Goal: Transaction & Acquisition: Purchase product/service

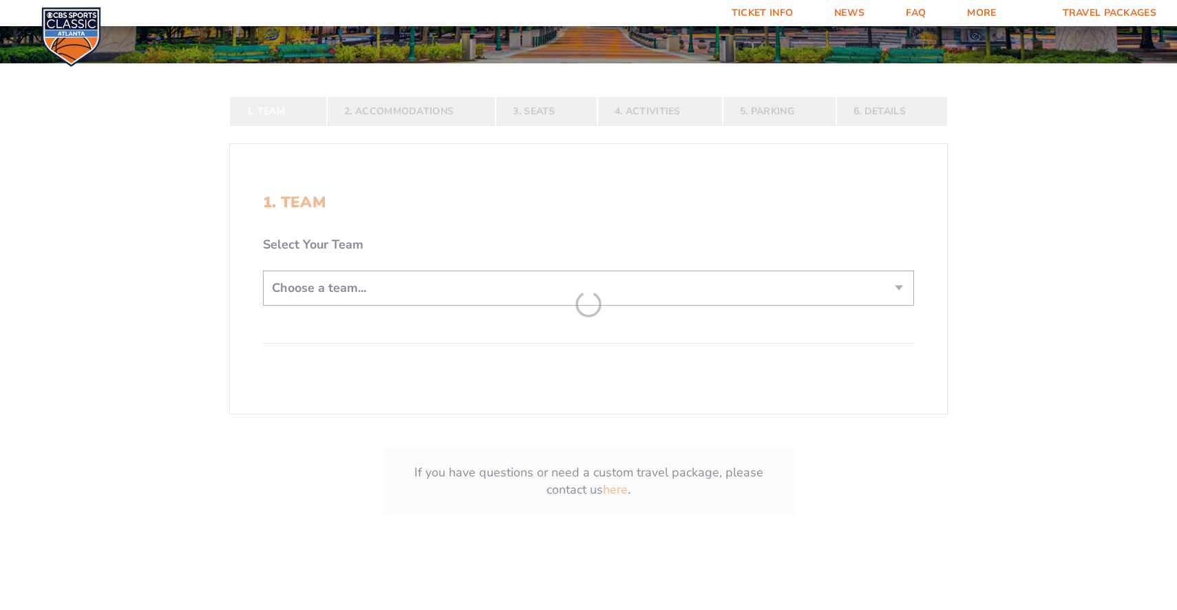
scroll to position [261, 0]
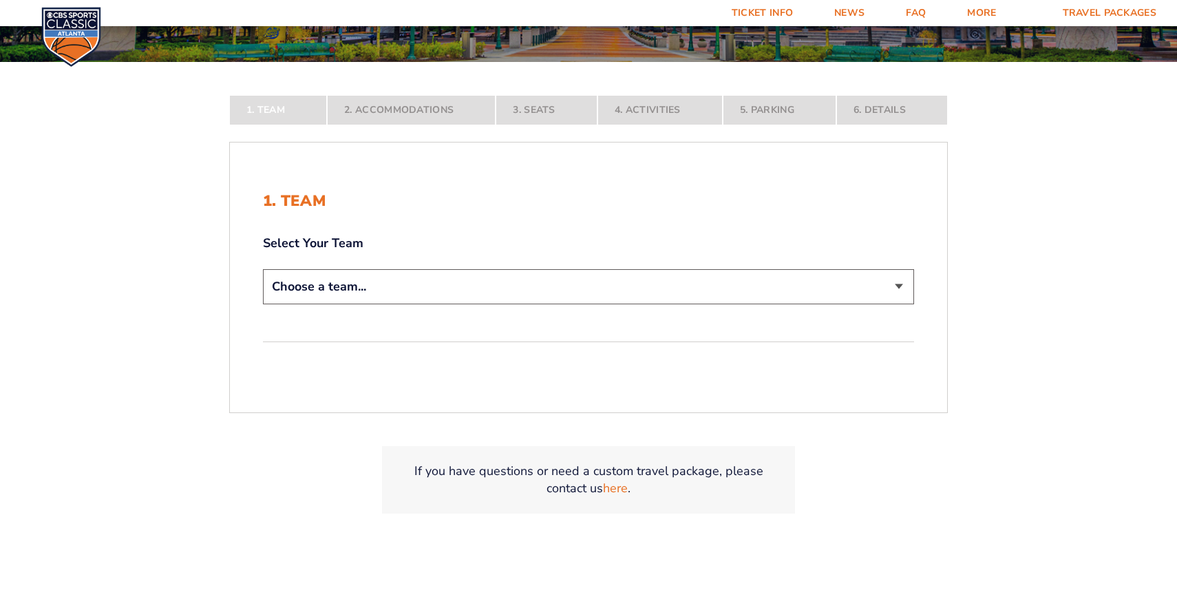
click at [399, 283] on select "Choose a team... [US_STATE] Wildcats [US_STATE] State Buckeyes [US_STATE] Tar H…" at bounding box center [588, 286] width 651 height 35
select select "12956"
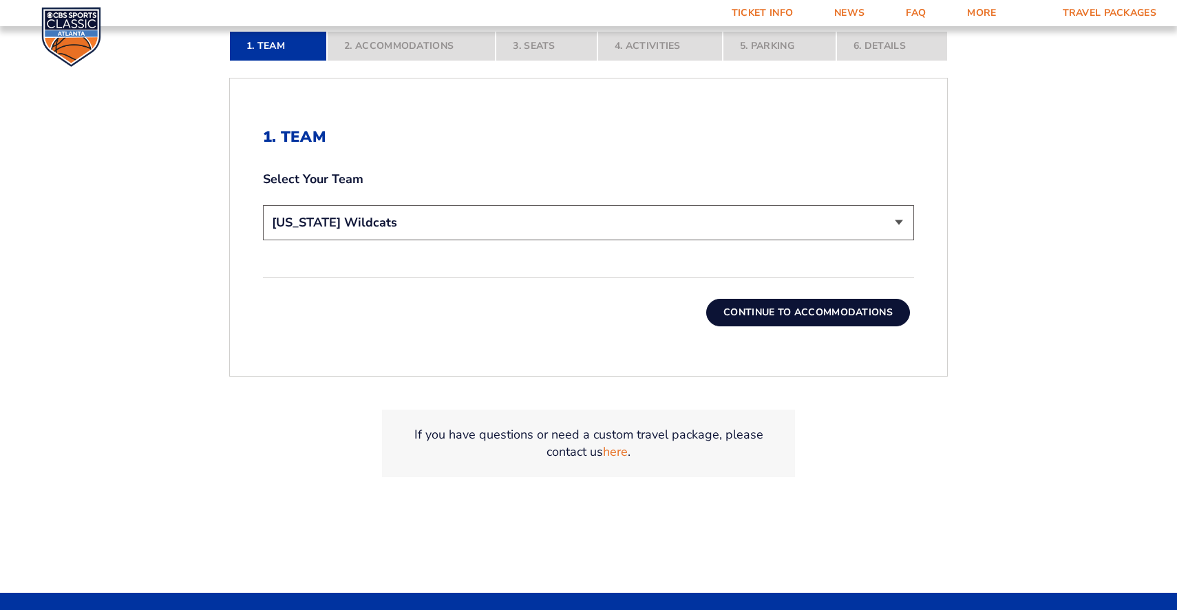
click at [771, 322] on button "Continue To Accommodations" at bounding box center [808, 313] width 204 height 28
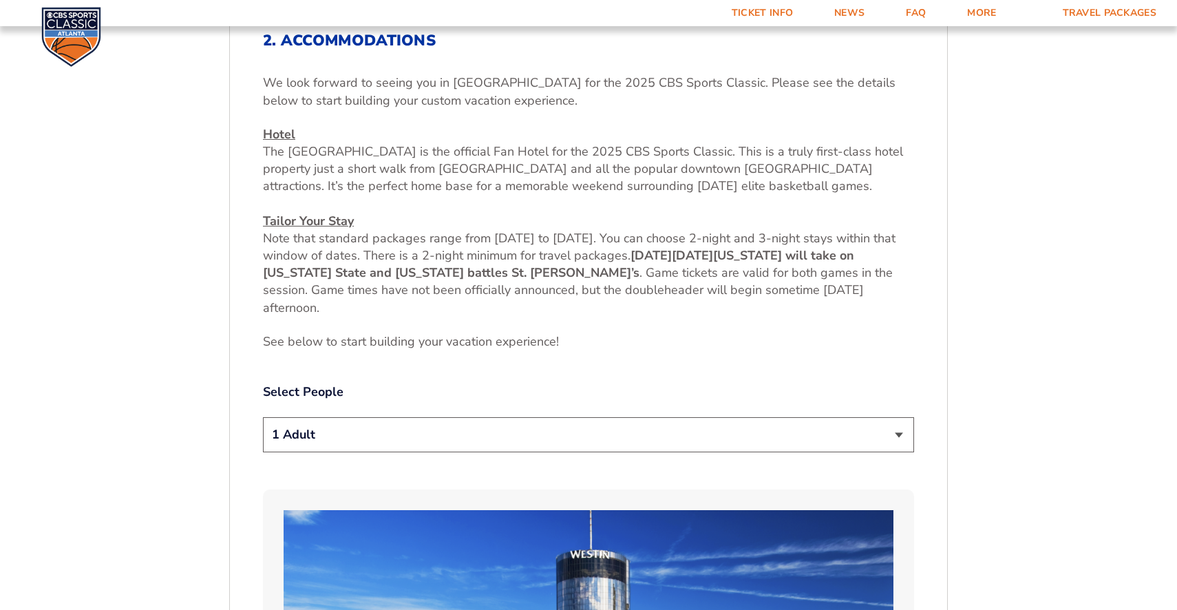
scroll to position [525, 0]
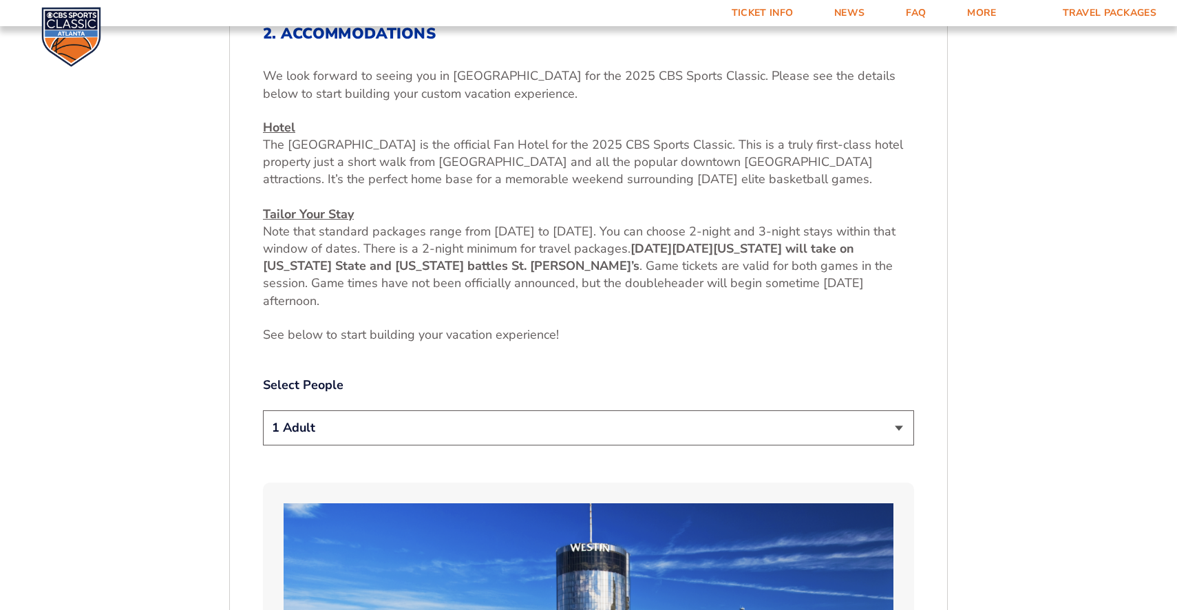
click at [495, 412] on select "1 Adult 2 Adults 3 Adults 4 Adults 2 Adults + 1 Child 2 Adults + 2 Children 2 A…" at bounding box center [588, 427] width 651 height 35
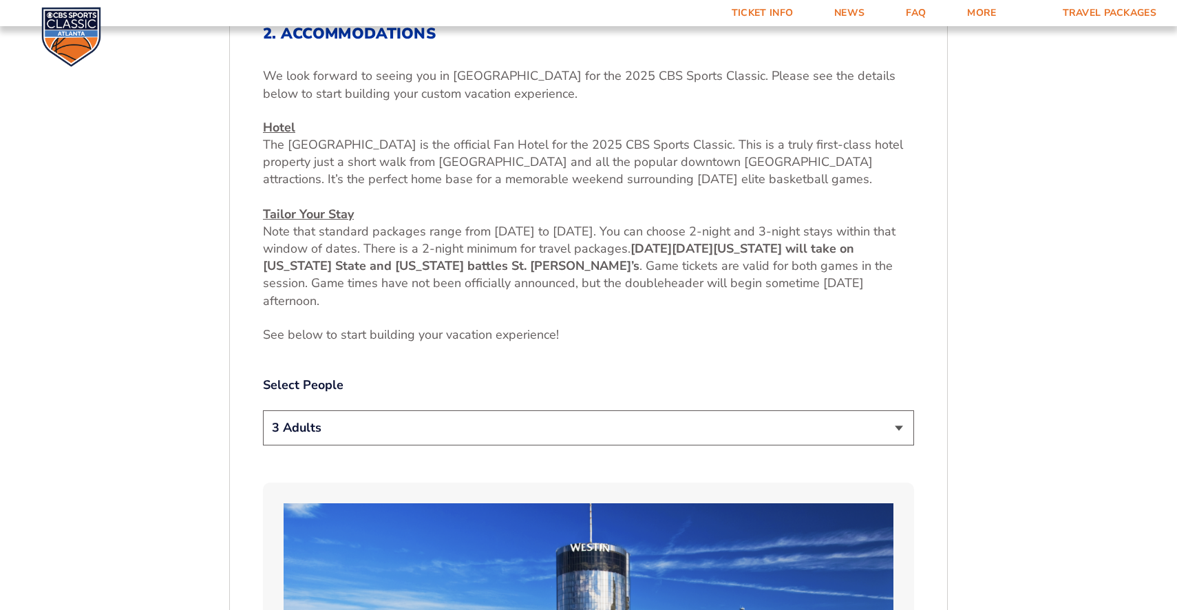
click at [322, 432] on select "1 Adult 2 Adults 3 Adults 4 Adults 2 Adults + 1 Child 2 Adults + 2 Children 2 A…" at bounding box center [588, 427] width 651 height 35
select select "2 Adults + 1 Child"
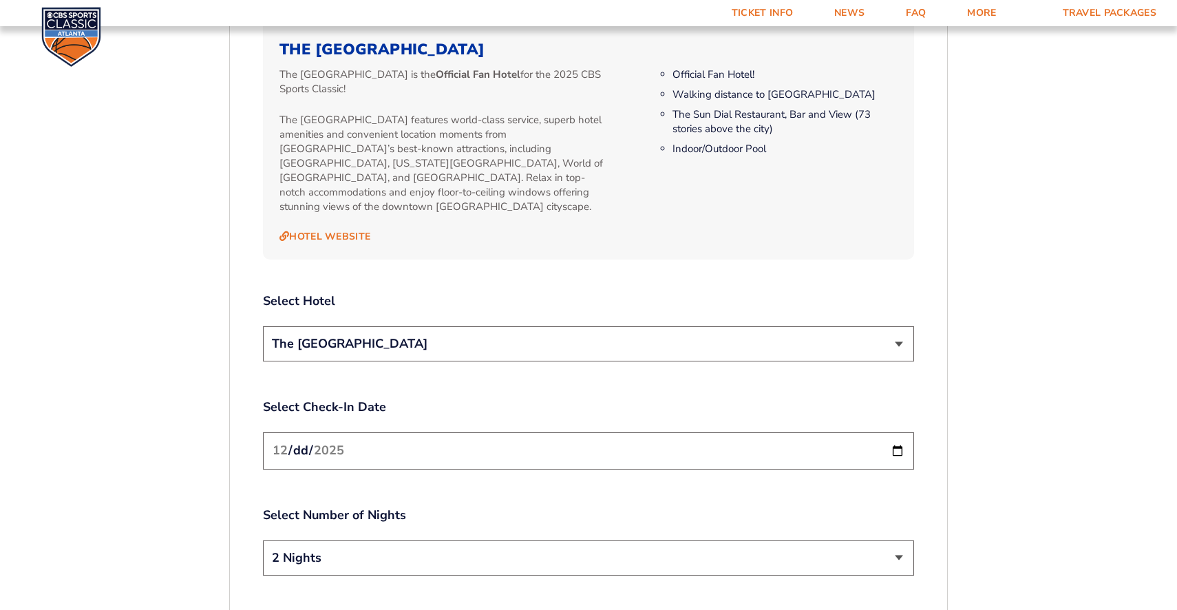
scroll to position [1478, 0]
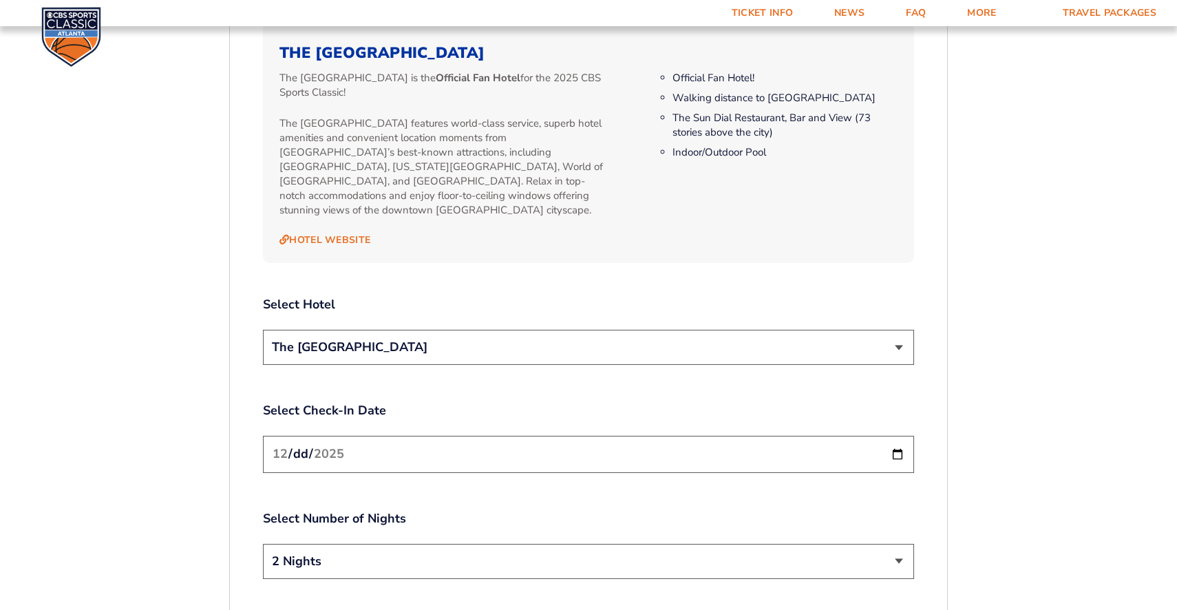
click at [323, 351] on div "The [GEOGRAPHIC_DATA]" at bounding box center [588, 349] width 651 height 39
click at [322, 334] on select "The [GEOGRAPHIC_DATA]" at bounding box center [588, 347] width 651 height 35
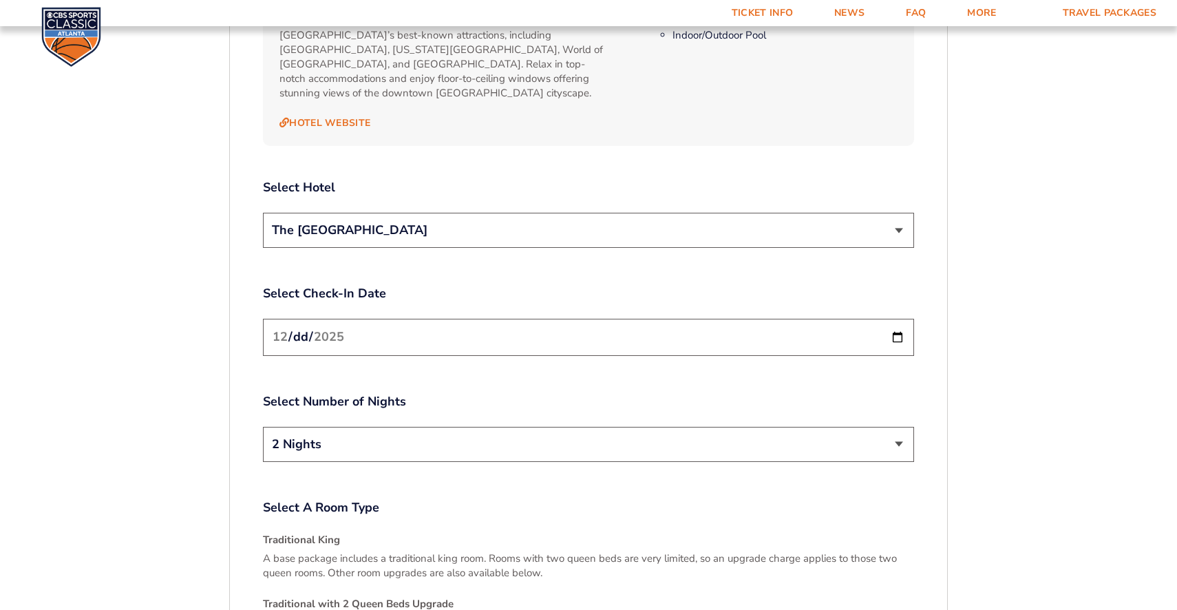
scroll to position [1600, 0]
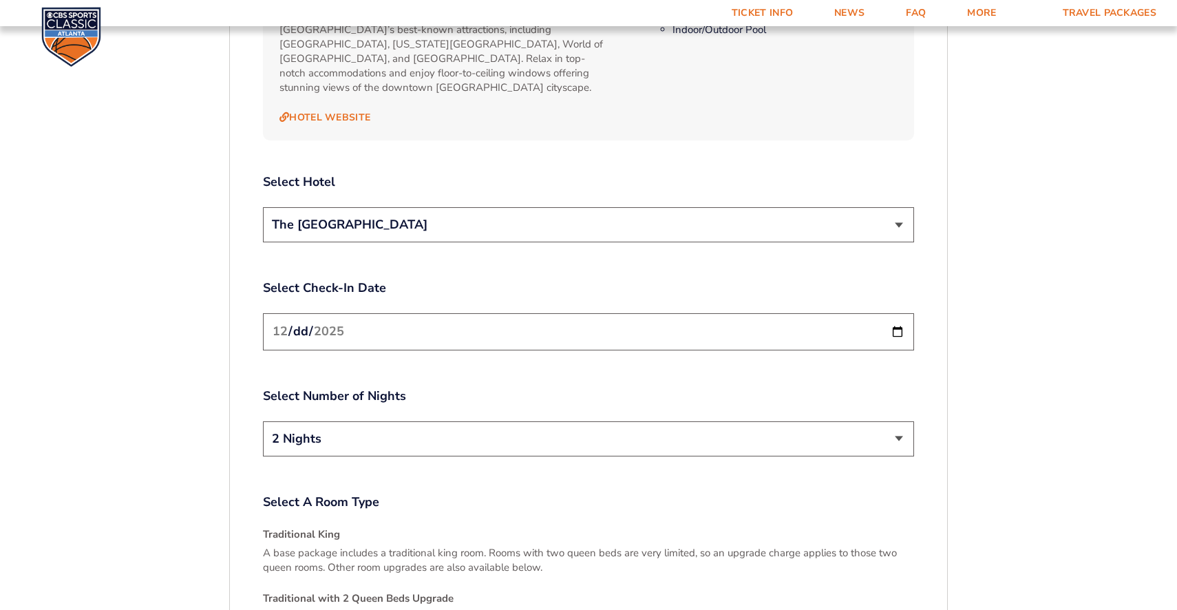
click at [322, 313] on input "[DATE]" at bounding box center [588, 331] width 651 height 36
click at [899, 313] on input "[DATE]" at bounding box center [588, 331] width 651 height 36
click at [899, 316] on input "[DATE]" at bounding box center [588, 331] width 651 height 36
click at [357, 432] on select "2 Nights 3 Nights" at bounding box center [588, 438] width 651 height 35
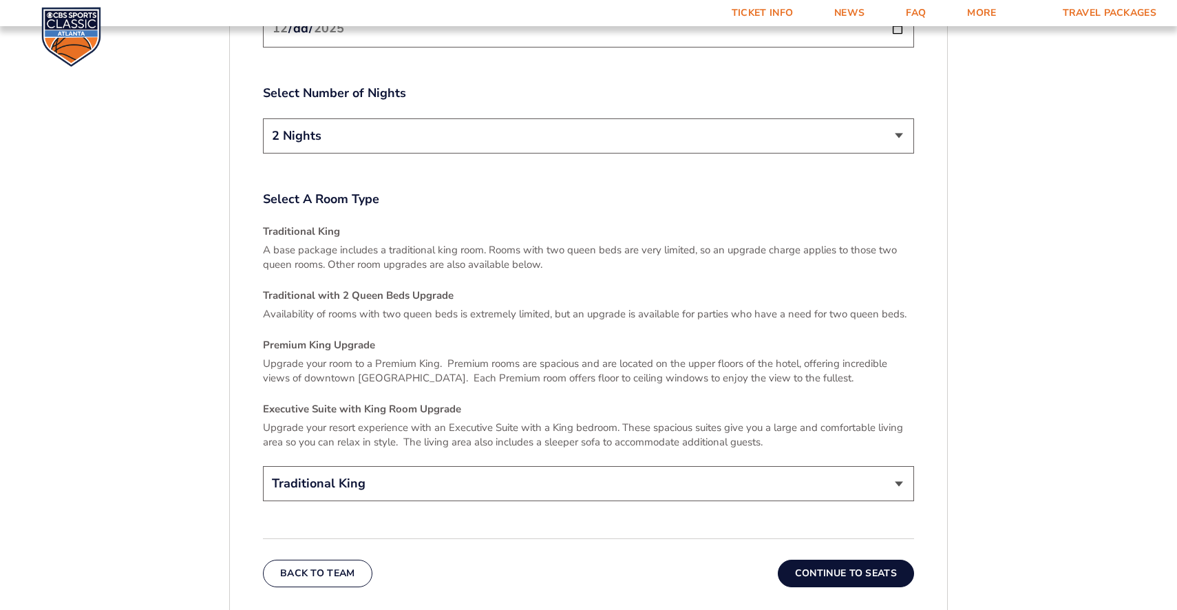
scroll to position [1916, 0]
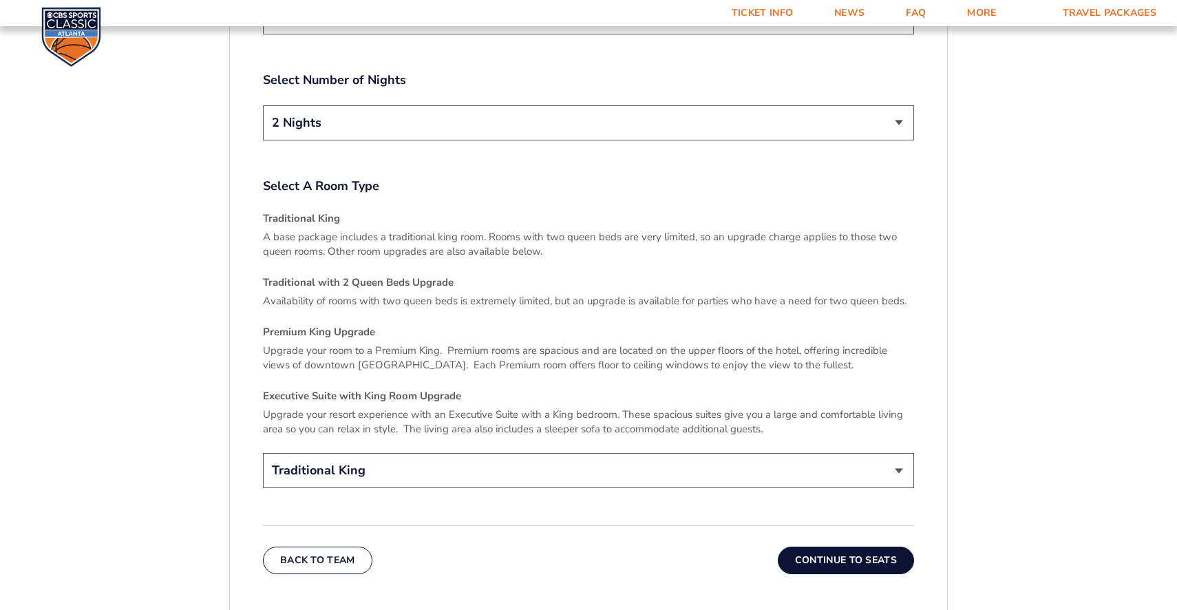
click at [334, 461] on select "Traditional King Traditional with 2 Queen Beds Upgrade (+$45 per night) Premium…" at bounding box center [588, 470] width 651 height 35
select select "Traditional with 2 Queen Beds Upgrade"
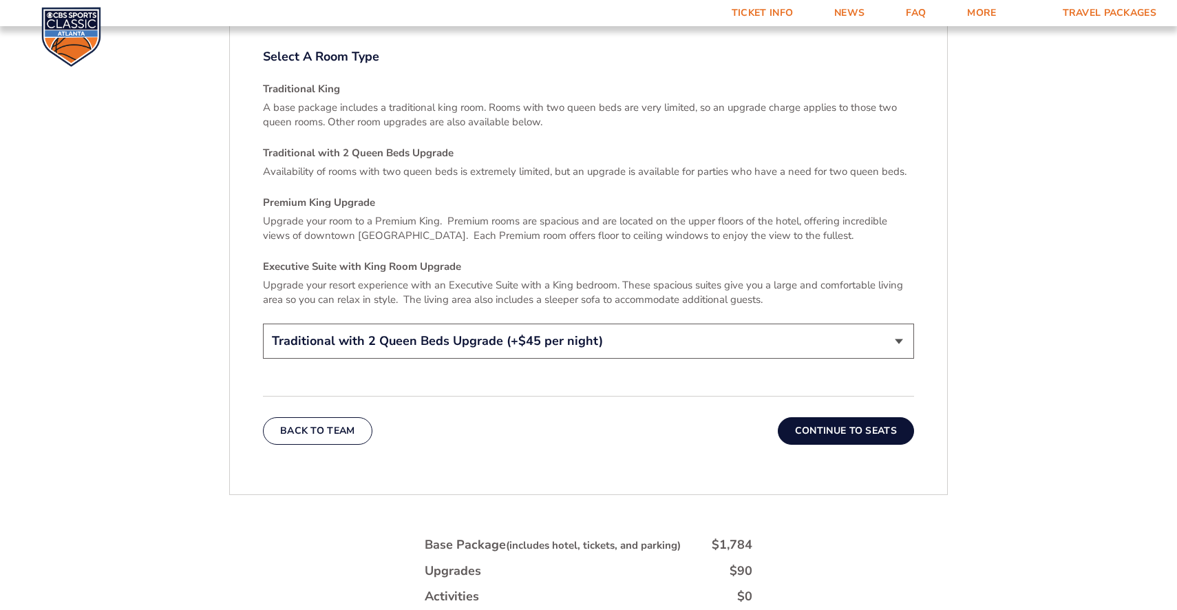
scroll to position [2045, 0]
click at [822, 422] on button "Continue To Seats" at bounding box center [846, 432] width 136 height 28
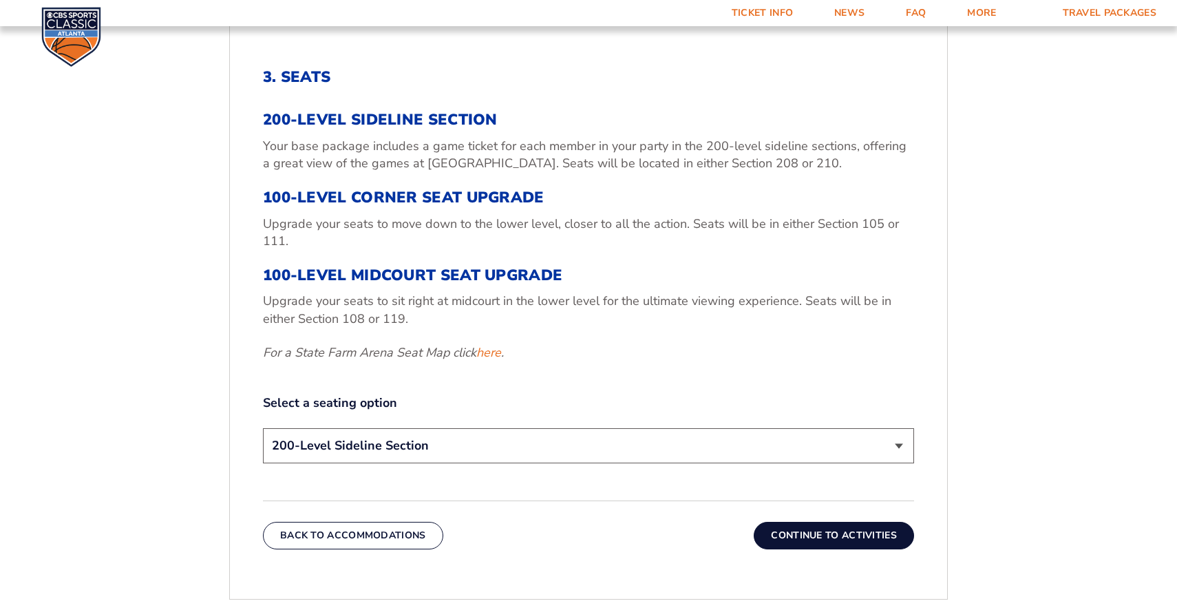
scroll to position [480, 0]
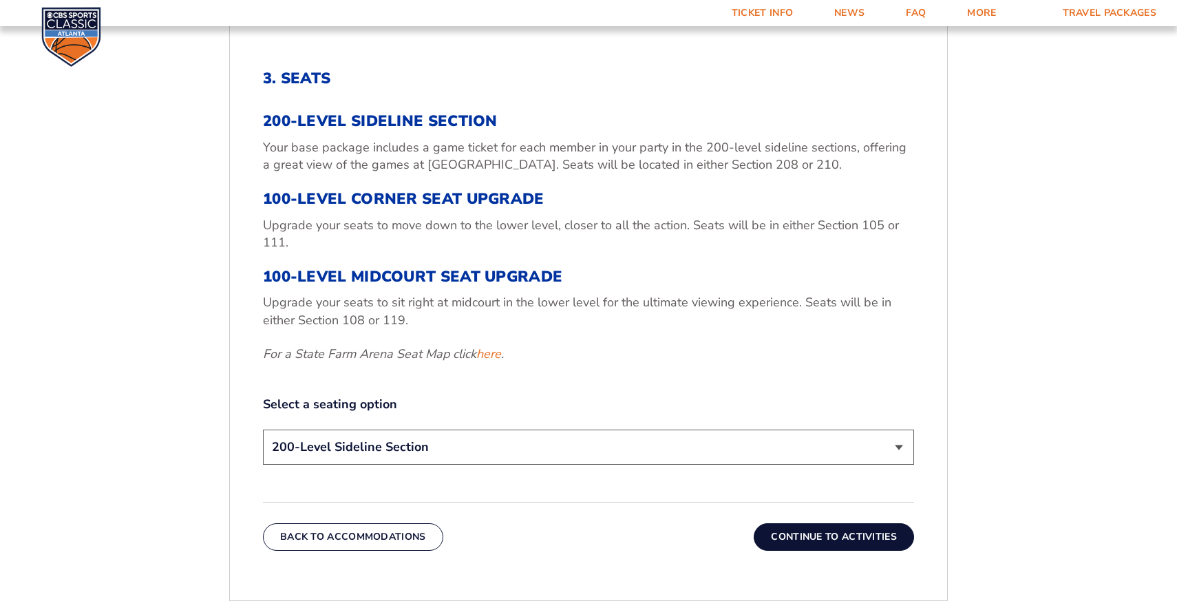
click at [553, 444] on select "200-Level Sideline Section 100-Level Corner Seat Upgrade (+$120 per person) 100…" at bounding box center [588, 447] width 651 height 35
drag, startPoint x: 573, startPoint y: 160, endPoint x: 620, endPoint y: 160, distance: 46.8
click at [620, 160] on p "Your base package includes a game ticket for each member in your party in the 2…" at bounding box center [588, 156] width 651 height 34
click at [375, 440] on select "200-Level Sideline Section 100-Level Corner Seat Upgrade (+$120 per person) 100…" at bounding box center [588, 447] width 651 height 35
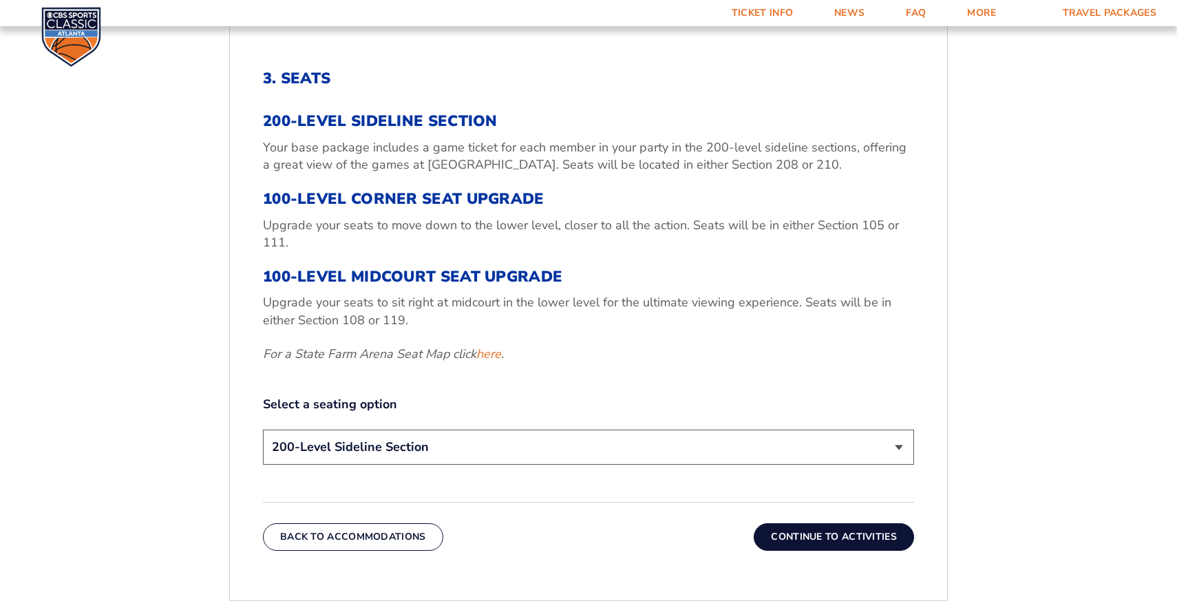
click at [444, 443] on select "200-Level Sideline Section 100-Level Corner Seat Upgrade (+$120 per person) 100…" at bounding box center [588, 447] width 651 height 35
click at [813, 540] on button "Continue To Activities" at bounding box center [834, 537] width 160 height 28
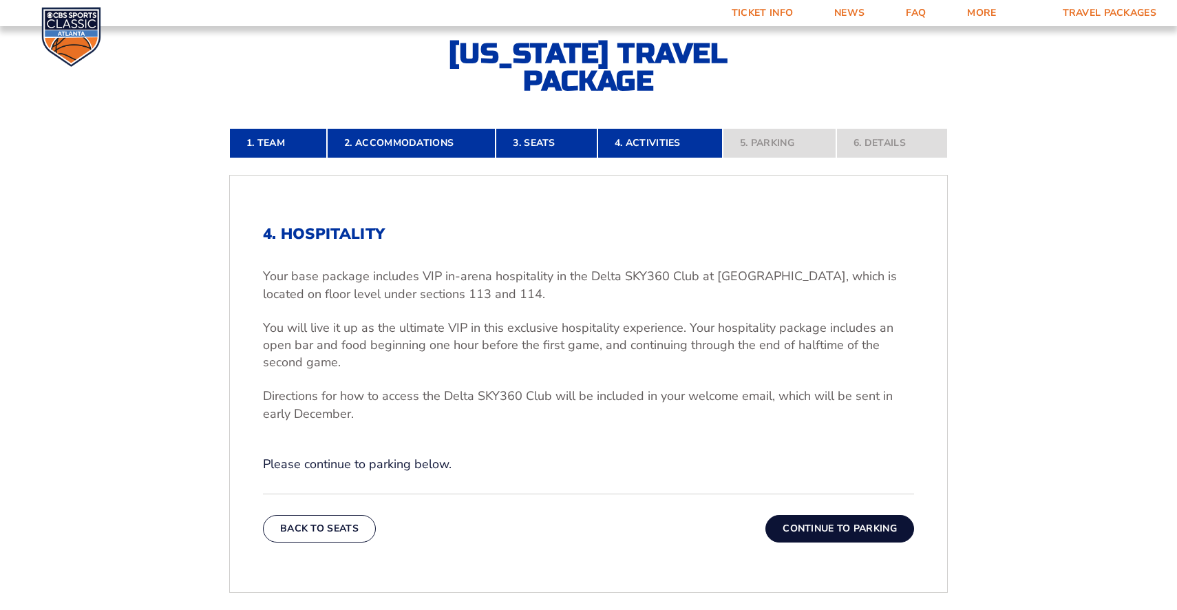
scroll to position [326, 0]
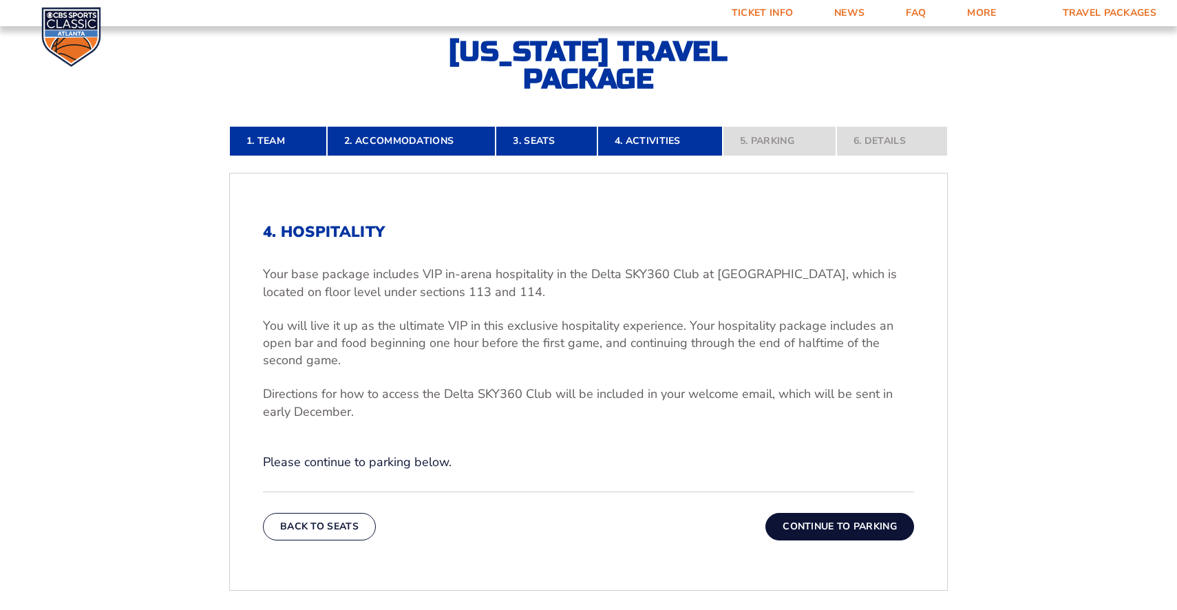
click at [801, 521] on button "Continue To Parking" at bounding box center [840, 527] width 149 height 28
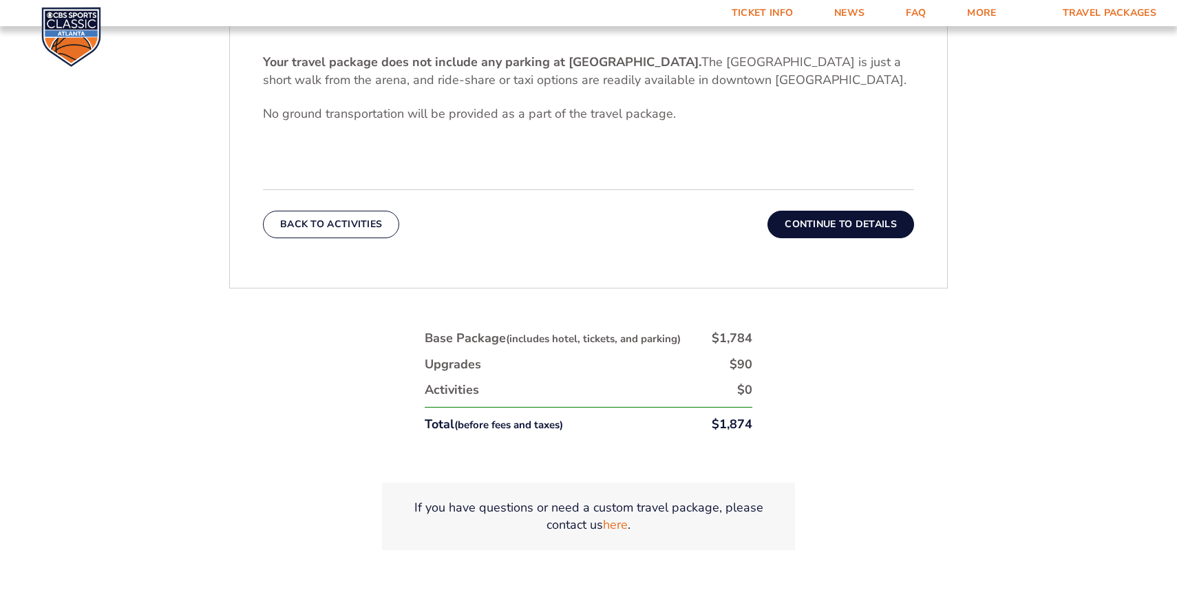
scroll to position [539, 0]
click at [824, 227] on button "Continue To Details" at bounding box center [841, 224] width 147 height 28
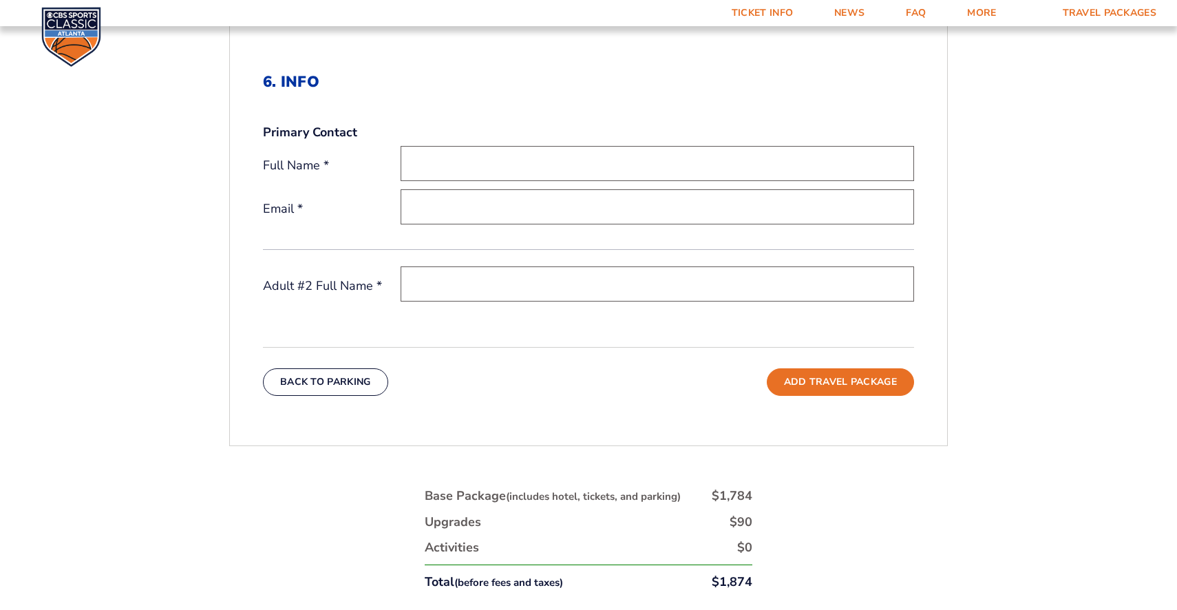
scroll to position [433, 0]
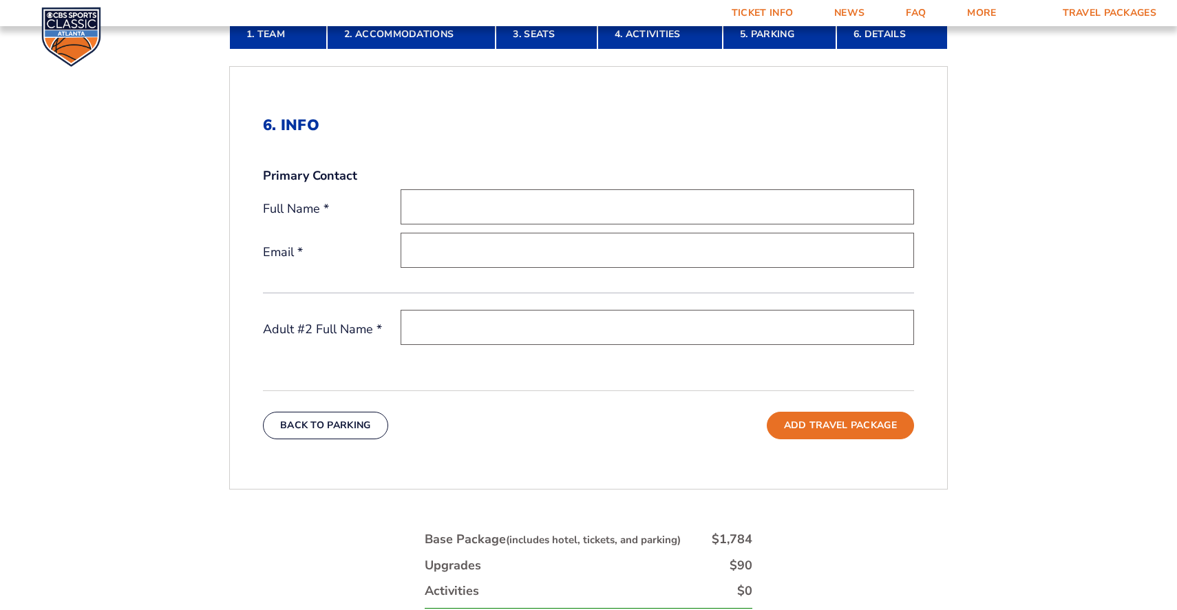
click at [437, 205] on input "text" at bounding box center [658, 206] width 514 height 35
type input "Joshua Bernick"
type input "jhbernick@gmail.com"
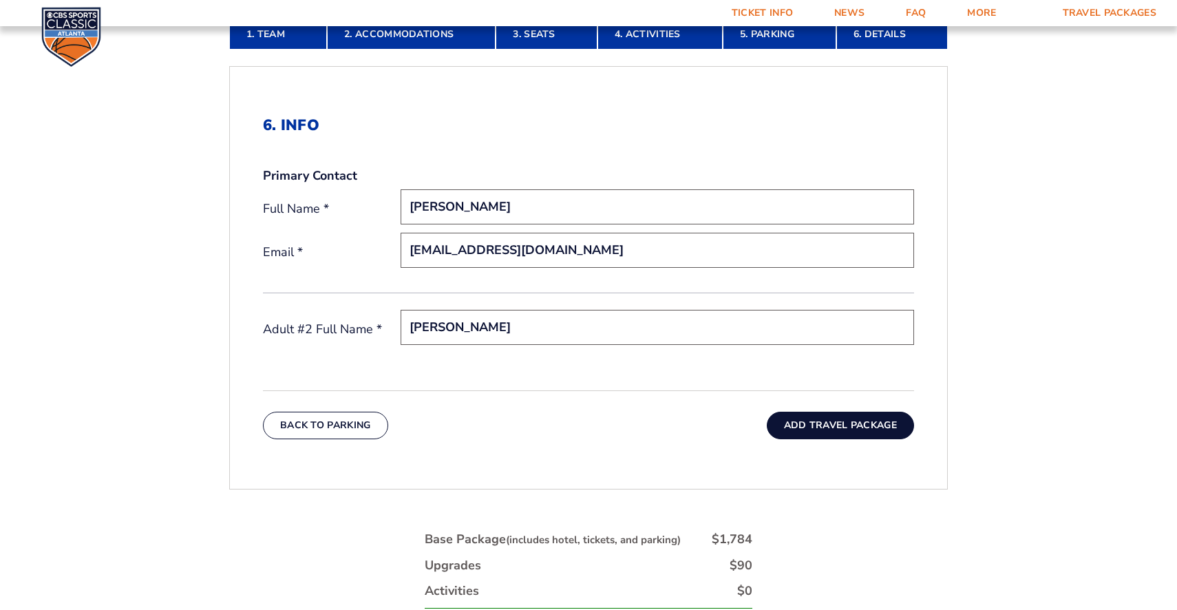
type input "Mark Bernick"
click at [825, 432] on button "Add Travel Package" at bounding box center [840, 426] width 147 height 28
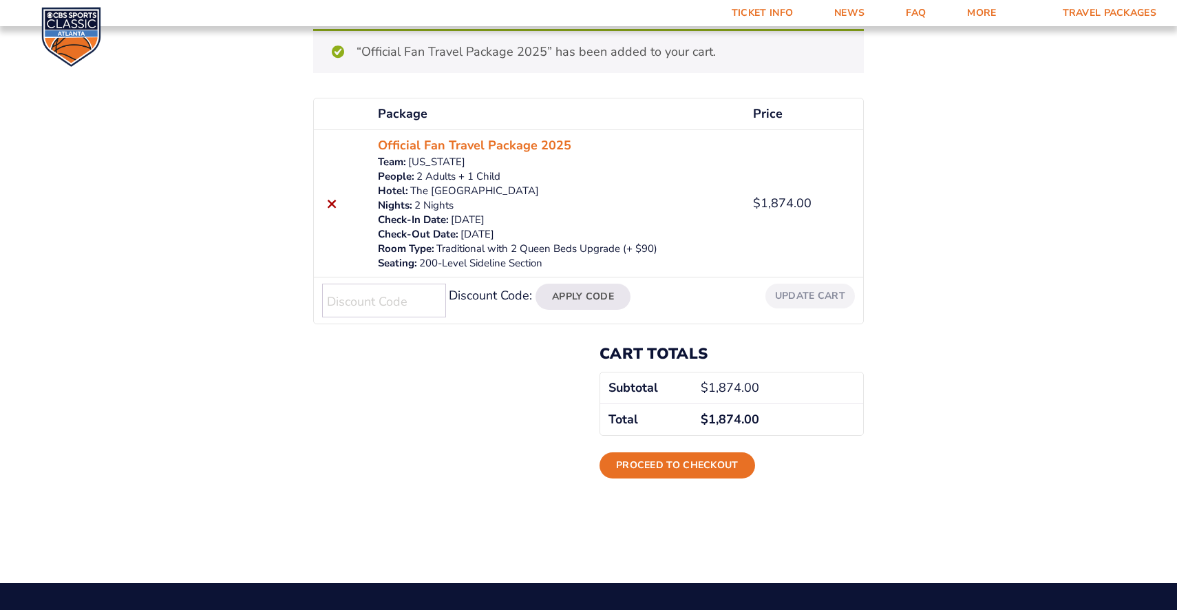
scroll to position [181, 0]
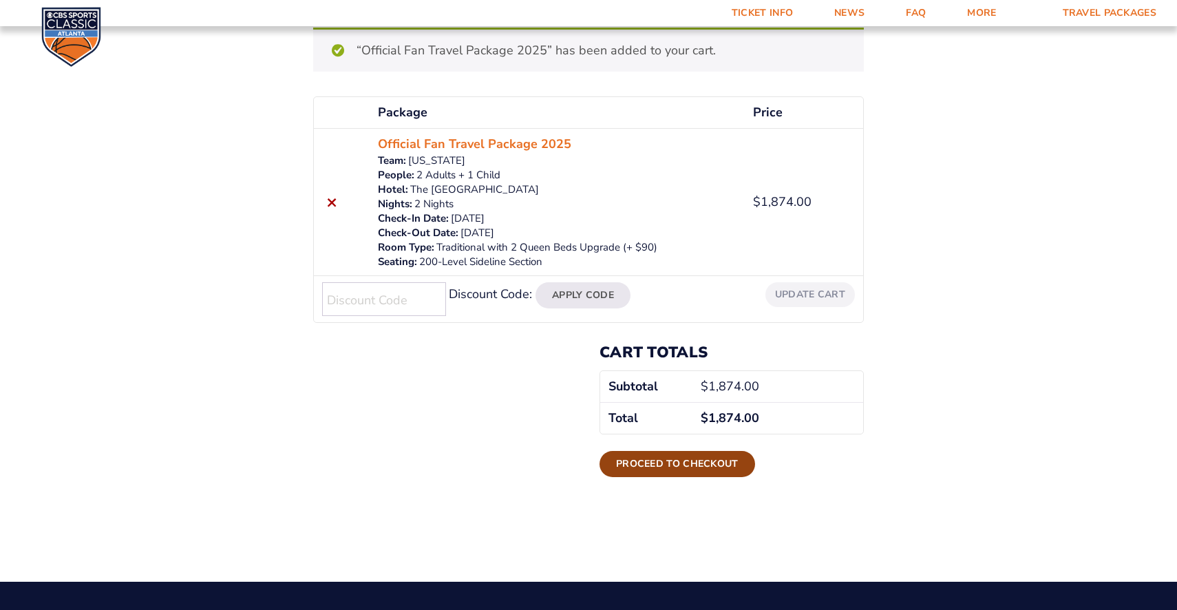
click at [640, 461] on link "Proceed to checkout" at bounding box center [678, 464] width 156 height 26
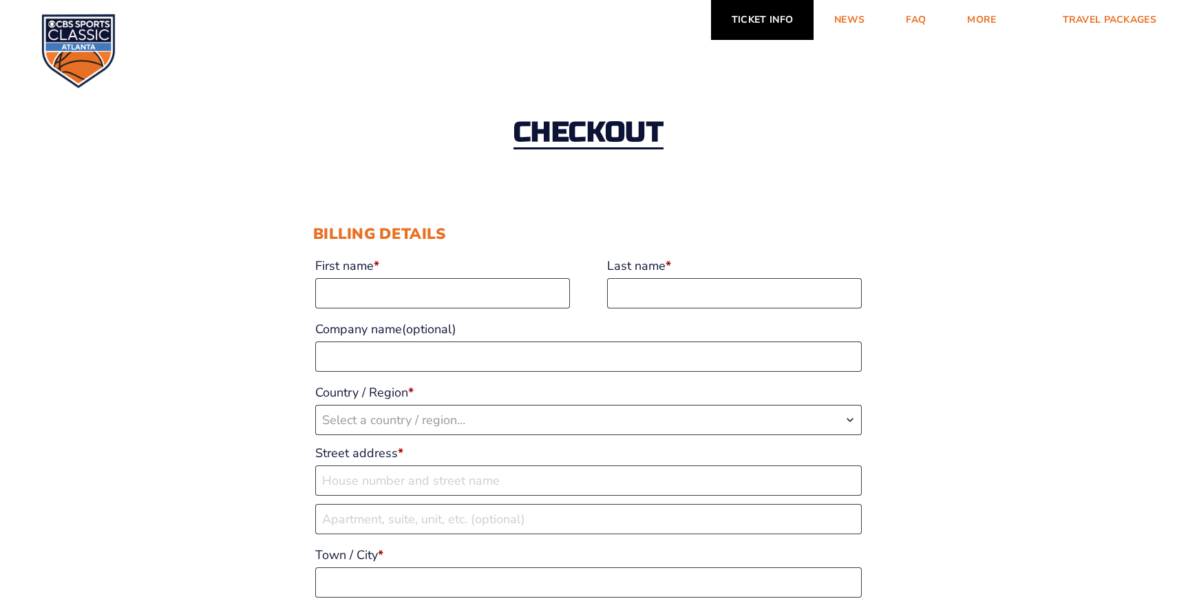
click at [764, 14] on link "Ticket Info" at bounding box center [762, 20] width 103 height 40
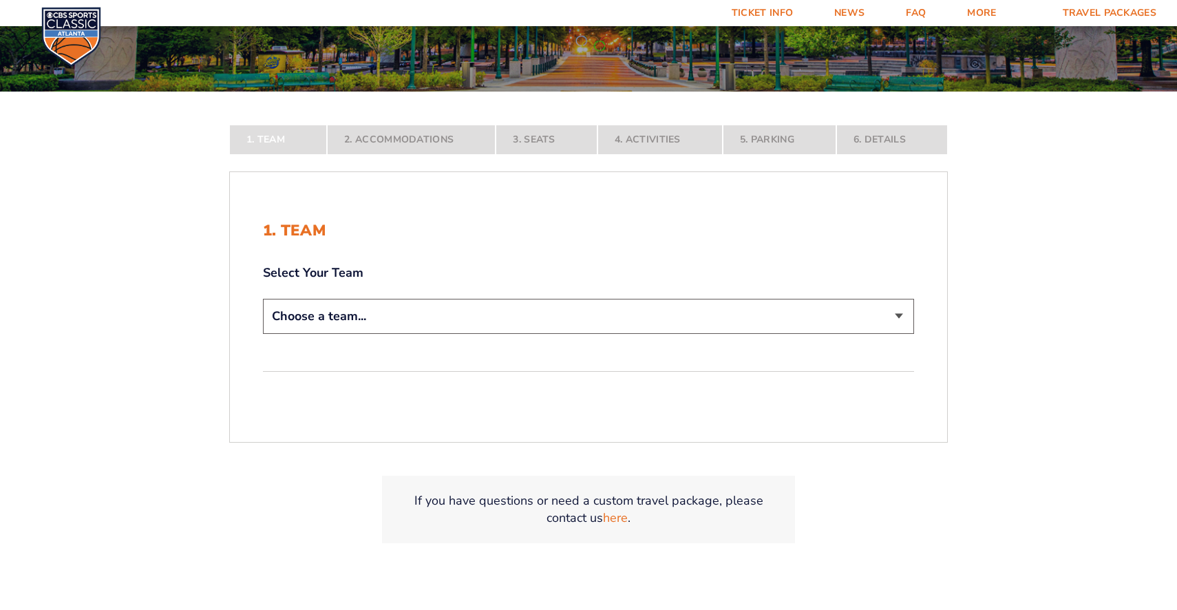
scroll to position [234, 0]
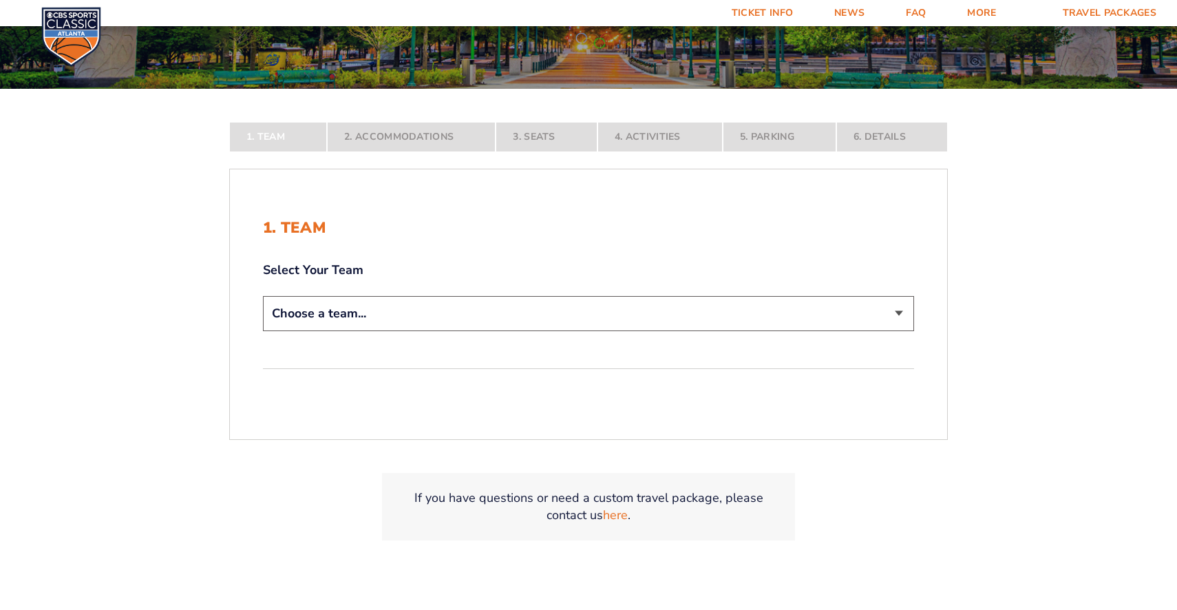
click at [532, 132] on nav "1. Team 2. Accommodations 3. Seats 4. Activities 5. Parking 6. Details" at bounding box center [588, 137] width 719 height 30
click at [341, 313] on select "Choose a team... [US_STATE] Wildcats [US_STATE] State Buckeyes [US_STATE] Tar H…" at bounding box center [588, 313] width 651 height 35
select select "12956"
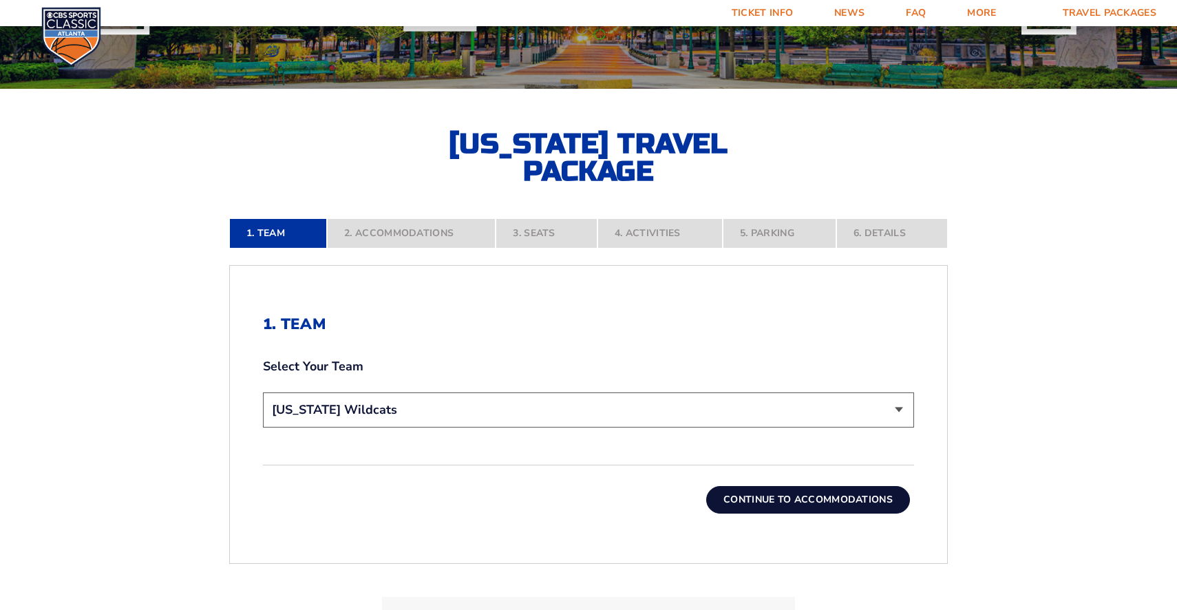
click at [782, 496] on button "Continue To Accommodations" at bounding box center [808, 500] width 204 height 28
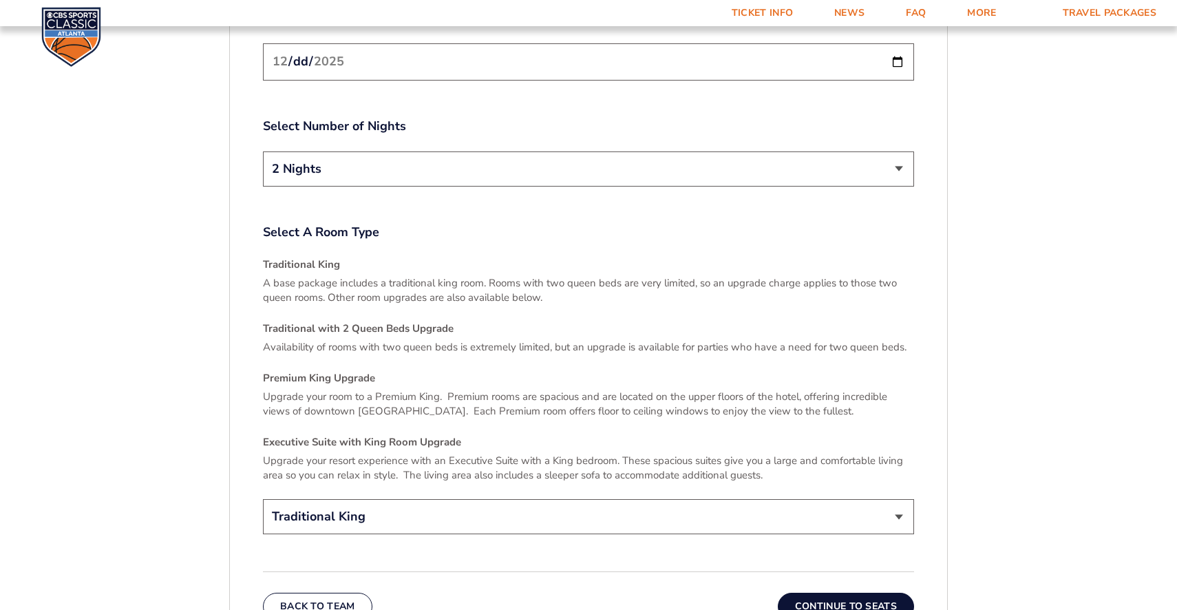
scroll to position [1876, 0]
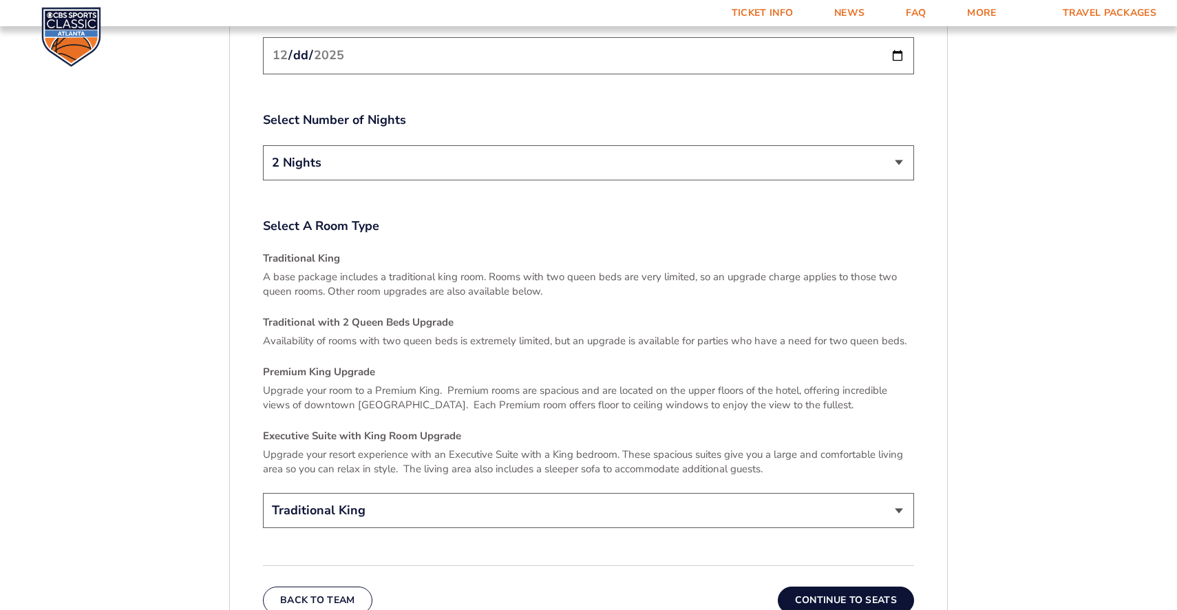
click at [819, 589] on button "Continue To Seats" at bounding box center [846, 601] width 136 height 28
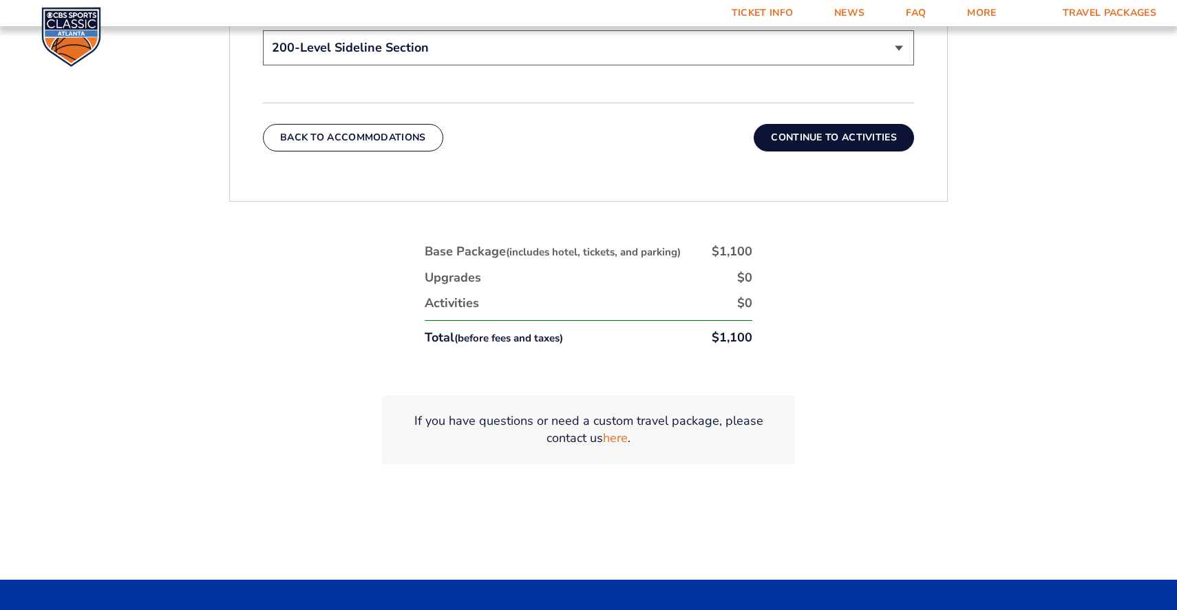
scroll to position [881, 0]
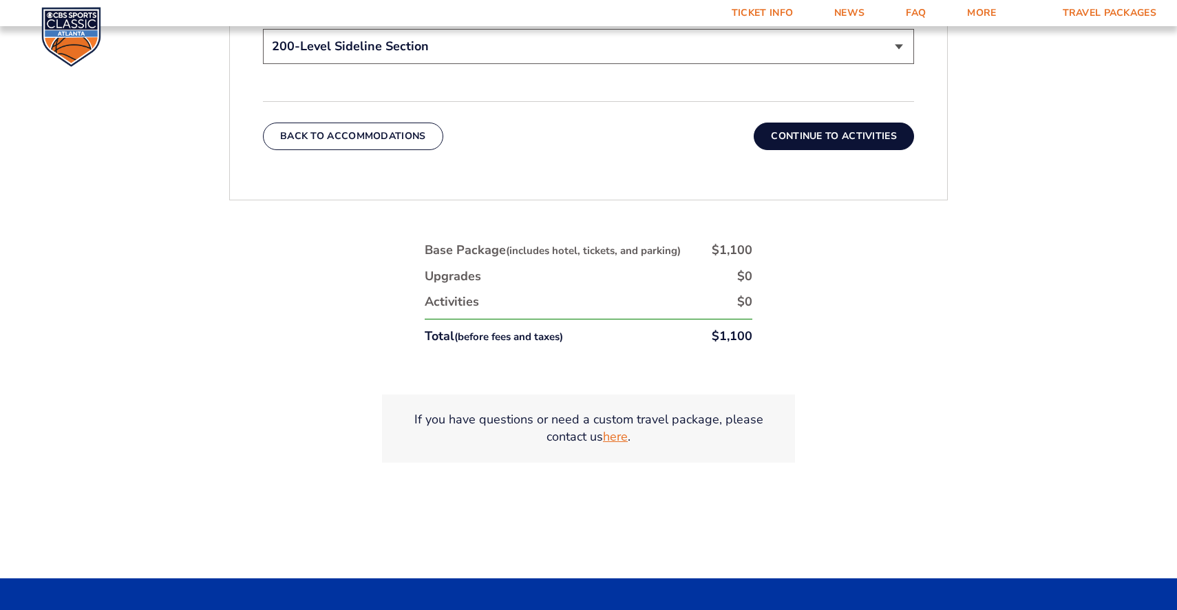
click at [622, 441] on link "here" at bounding box center [615, 436] width 25 height 17
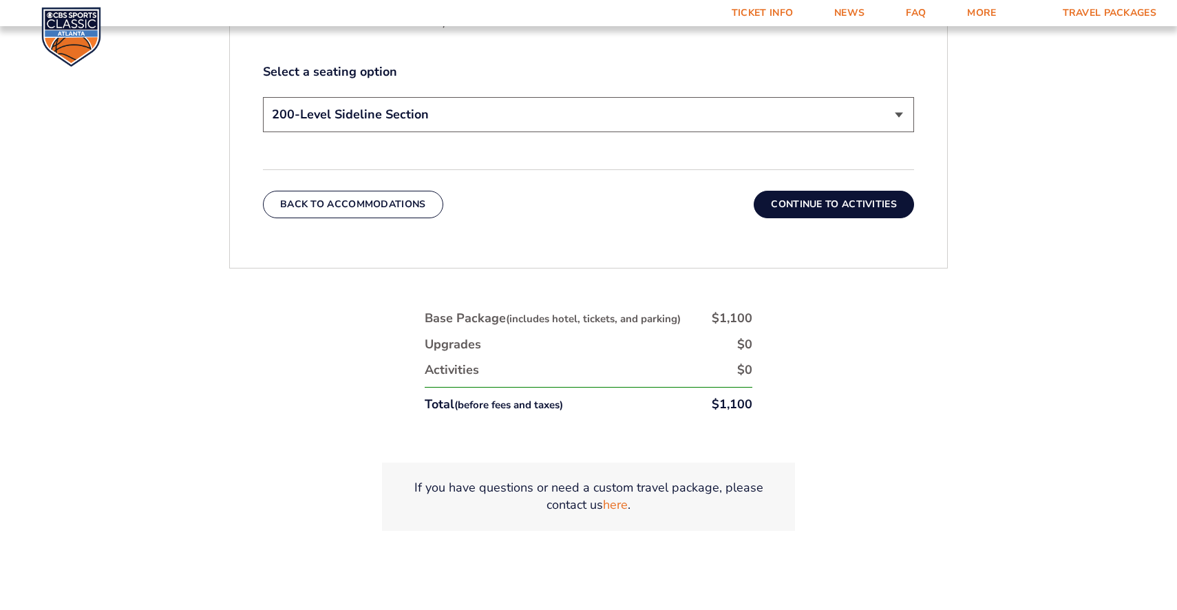
scroll to position [789, 0]
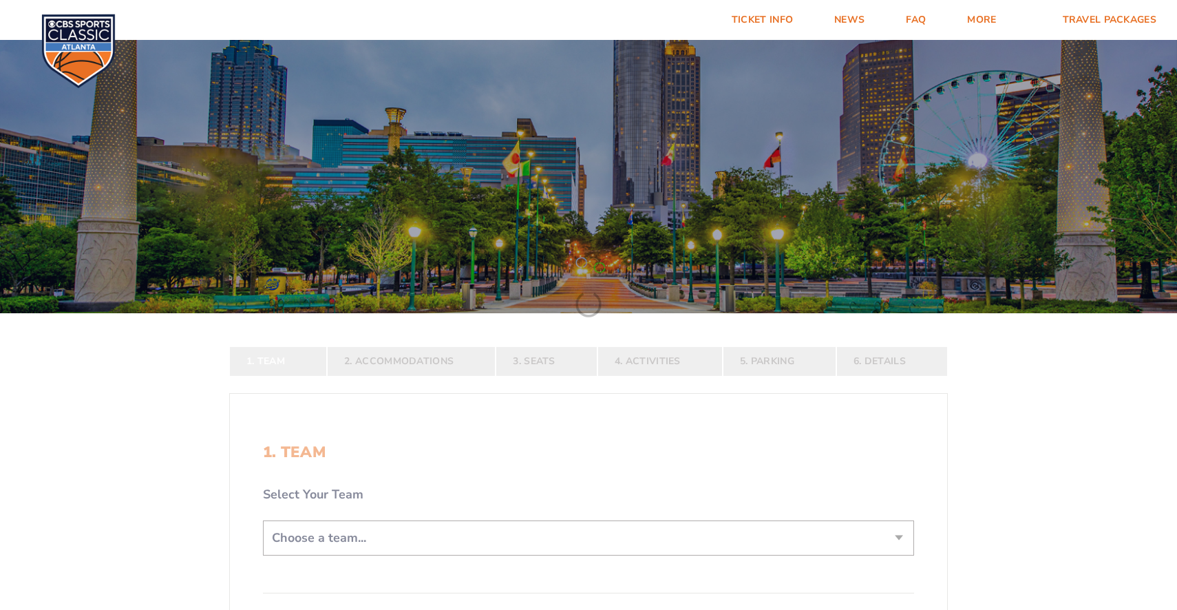
scroll to position [34, 0]
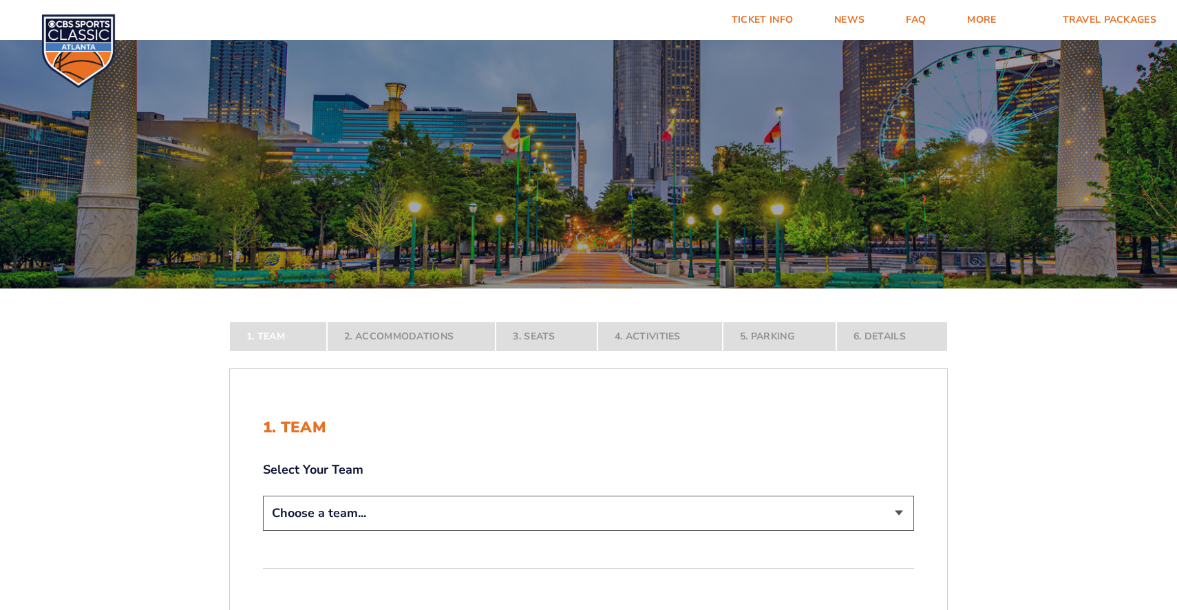
click at [455, 521] on select "Choose a team... [US_STATE] Wildcats [US_STATE] State Buckeyes [US_STATE] Tar H…" at bounding box center [588, 513] width 651 height 35
select select "12956"
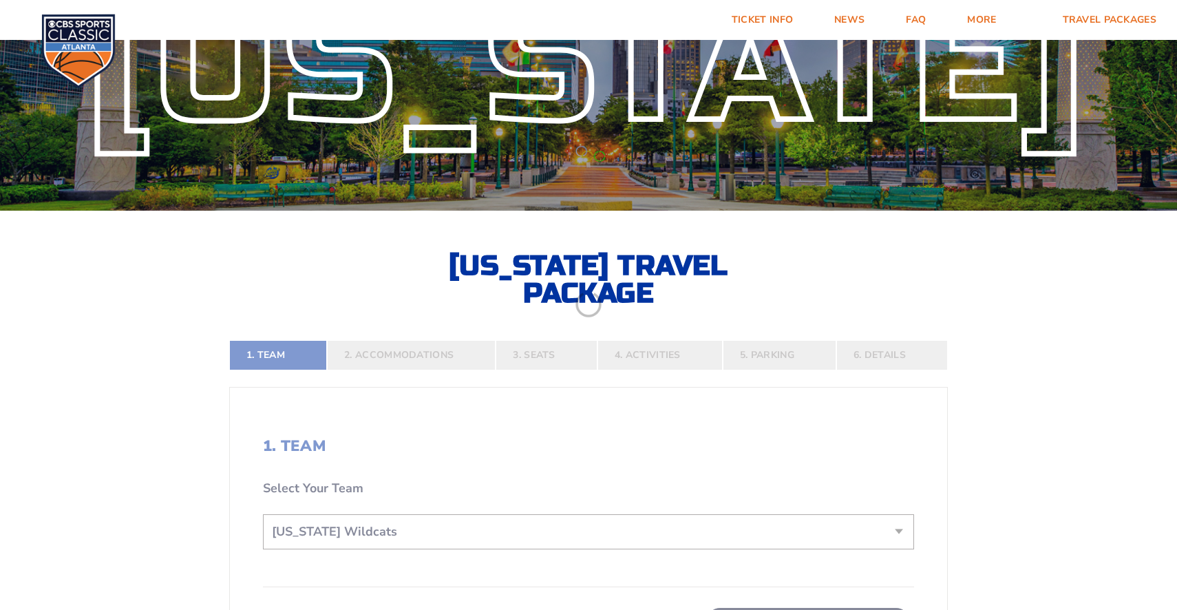
scroll to position [160, 0]
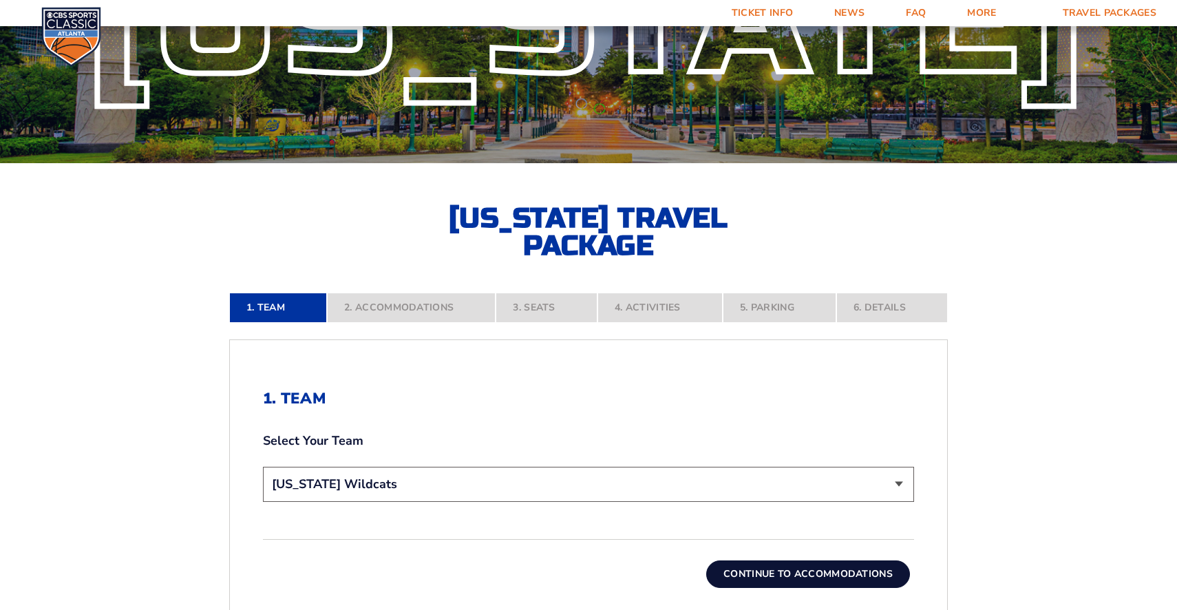
click at [797, 574] on button "Continue To Accommodations" at bounding box center [808, 574] width 204 height 28
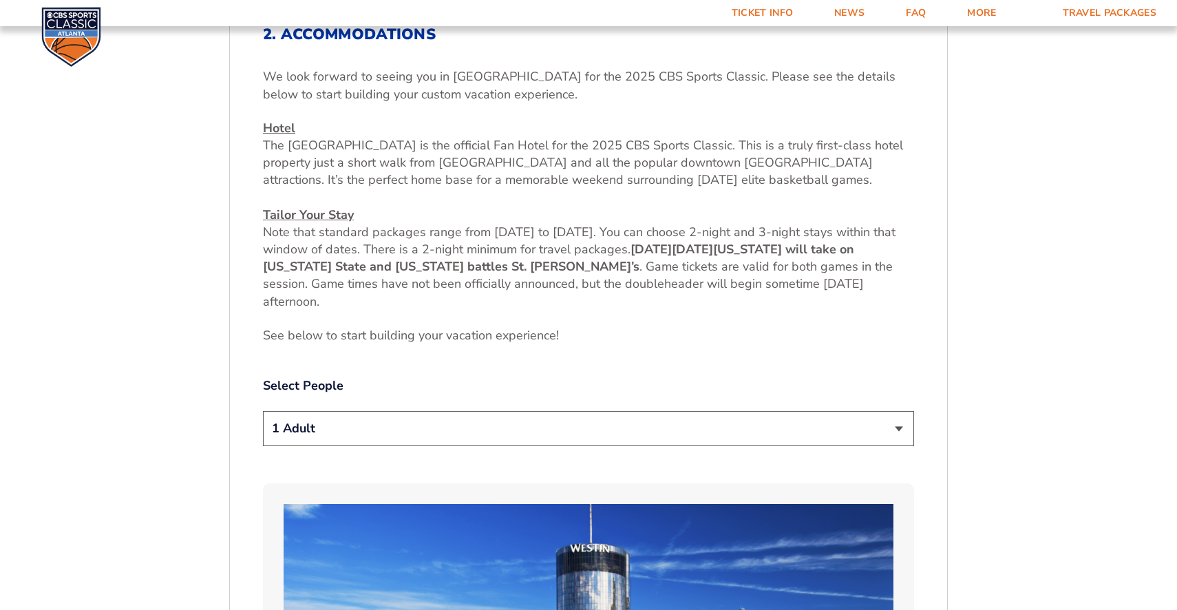
scroll to position [544, 0]
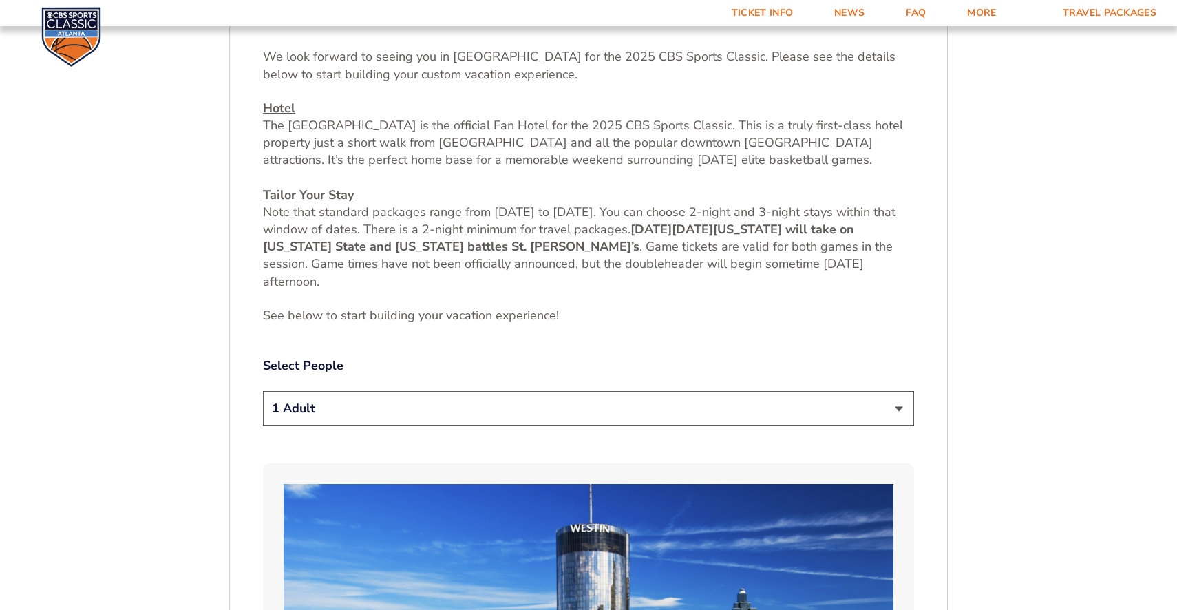
click at [411, 402] on select "1 Adult 2 Adults 3 Adults 4 Adults 2 Adults + 1 Child 2 Adults + 2 Children 2 A…" at bounding box center [588, 408] width 651 height 35
drag, startPoint x: 284, startPoint y: 125, endPoint x: 409, endPoint y: 121, distance: 125.4
click at [409, 121] on span "The [GEOGRAPHIC_DATA] is the official Fan Hotel for the 2025 CBS Sports Classic…" at bounding box center [583, 142] width 640 height 51
